Goal: Task Accomplishment & Management: Manage account settings

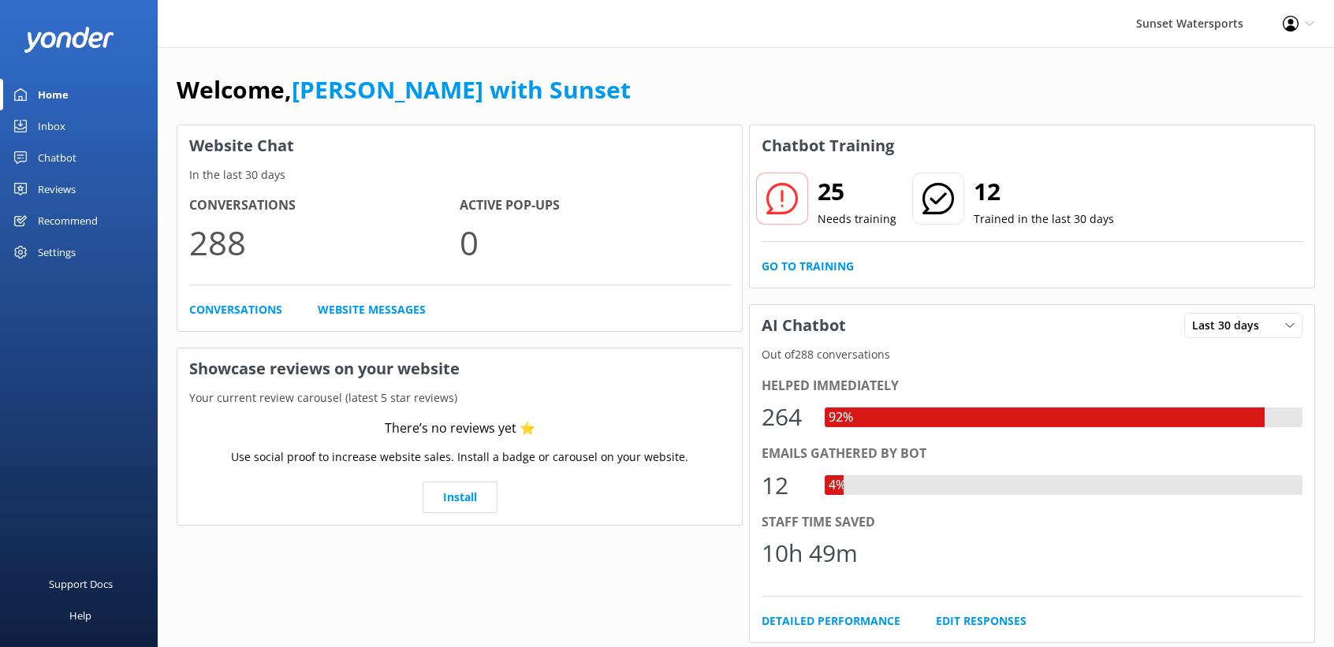
click at [62, 114] on div "Inbox" at bounding box center [52, 126] width 28 height 32
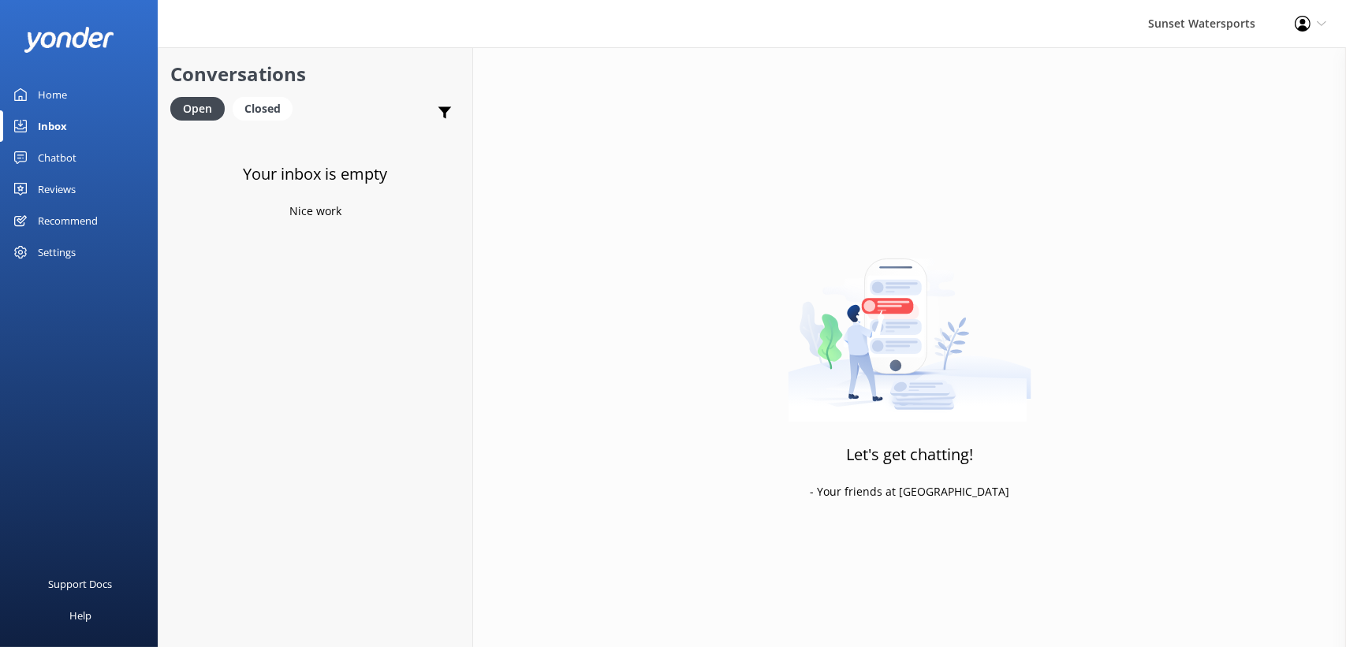
click at [1320, 29] on div "Profile Settings Logout" at bounding box center [1310, 23] width 71 height 47
click at [1249, 115] on link "Logout" at bounding box center [1268, 107] width 158 height 39
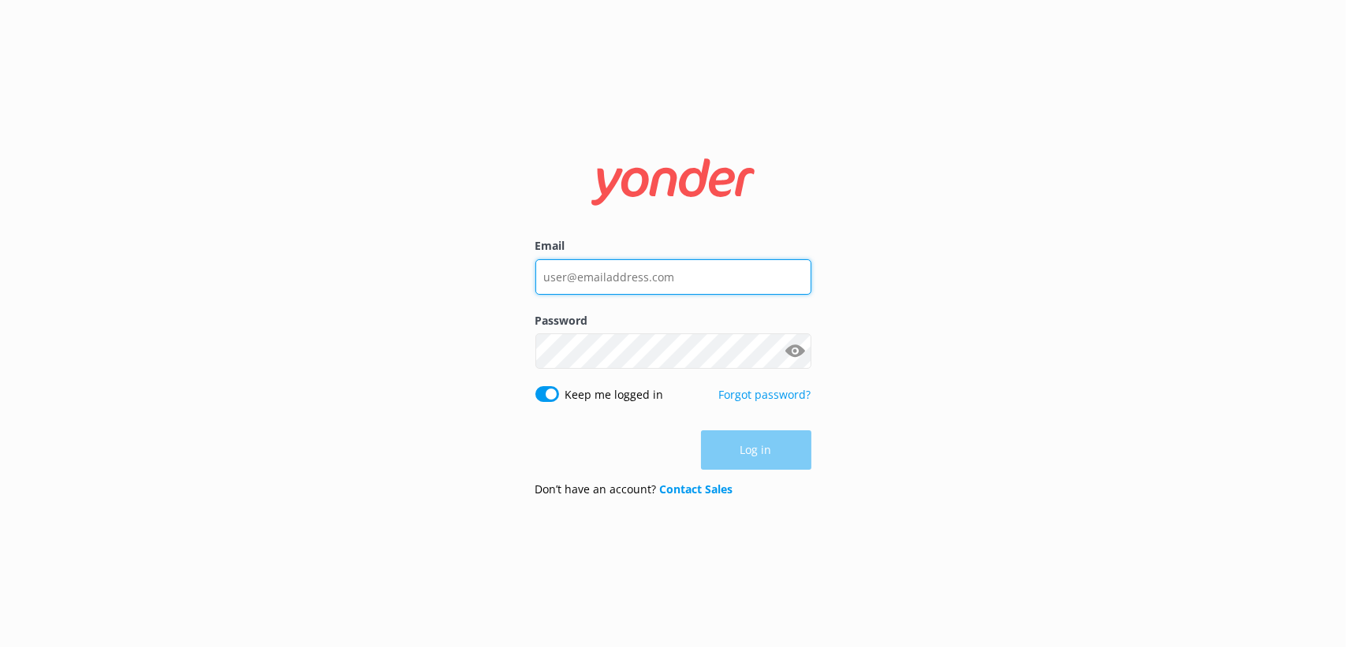
type input "[EMAIL_ADDRESS][DOMAIN_NAME]"
